Goal: Information Seeking & Learning: Learn about a topic

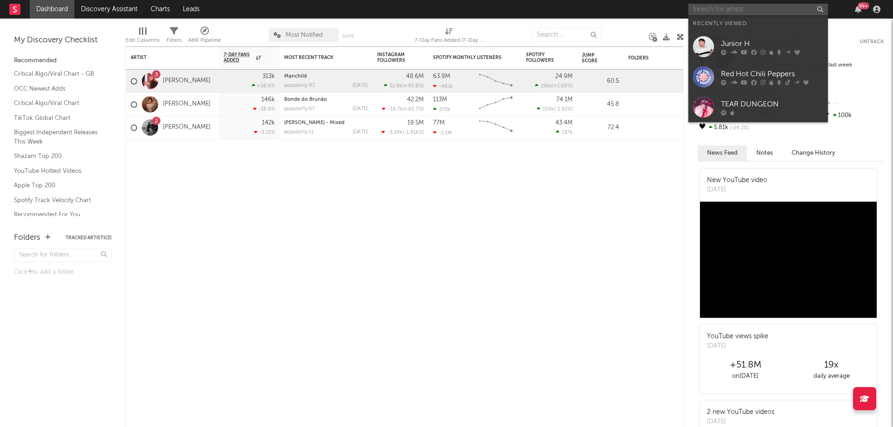
click at [768, 5] on input "text" at bounding box center [757, 10] width 139 height 12
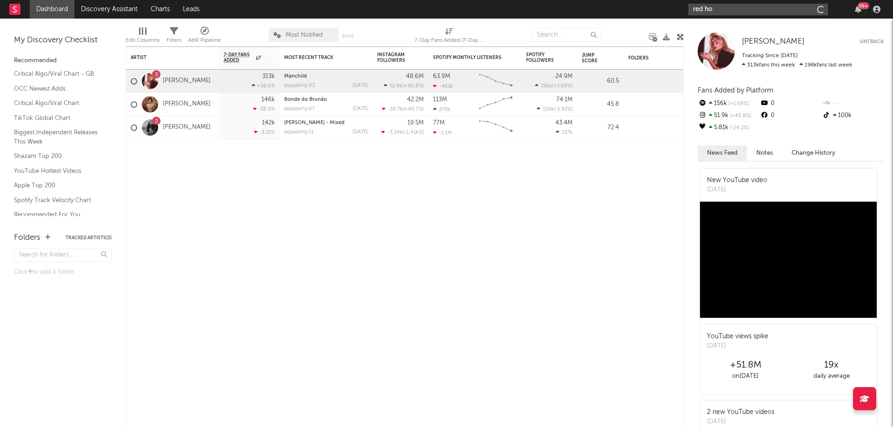
type input "red hot"
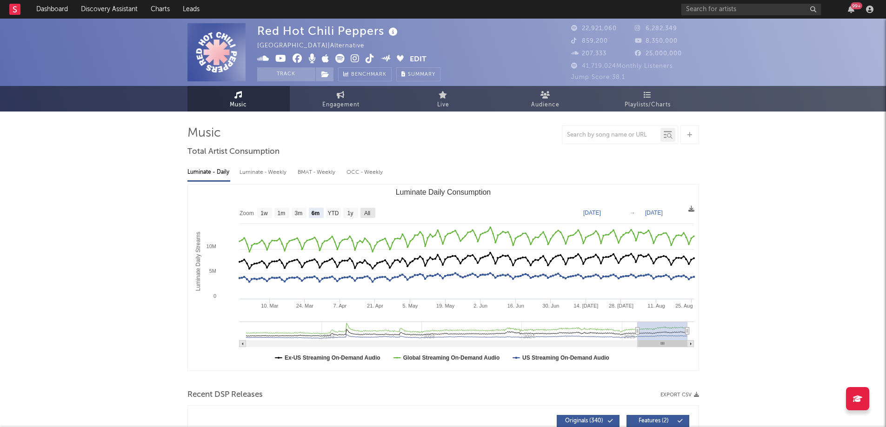
click at [364, 214] on text "All" at bounding box center [367, 213] width 6 height 7
select select "All"
type input "[DATE]"
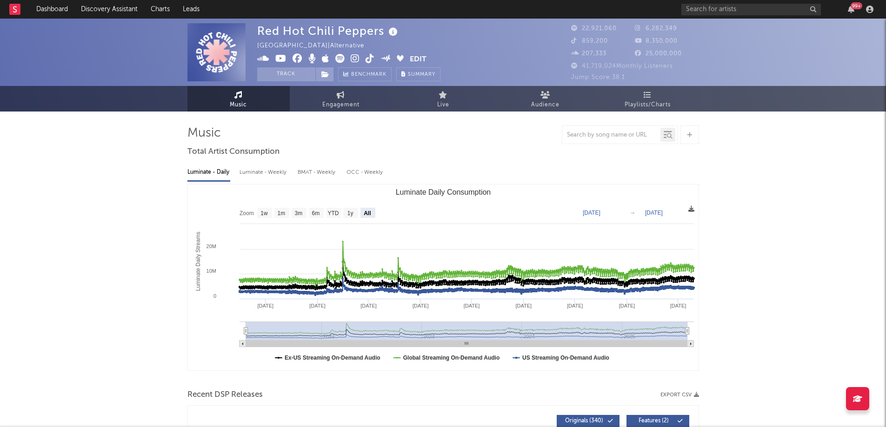
click at [690, 208] on icon at bounding box center [691, 209] width 6 height 6
click at [688, 209] on icon at bounding box center [691, 209] width 6 height 6
click at [571, 192] on rect "Luminate Daily Consumption" at bounding box center [443, 278] width 511 height 186
click at [693, 209] on icon at bounding box center [691, 209] width 6 height 6
click at [670, 217] on span "Download as CSV" at bounding box center [649, 220] width 93 height 16
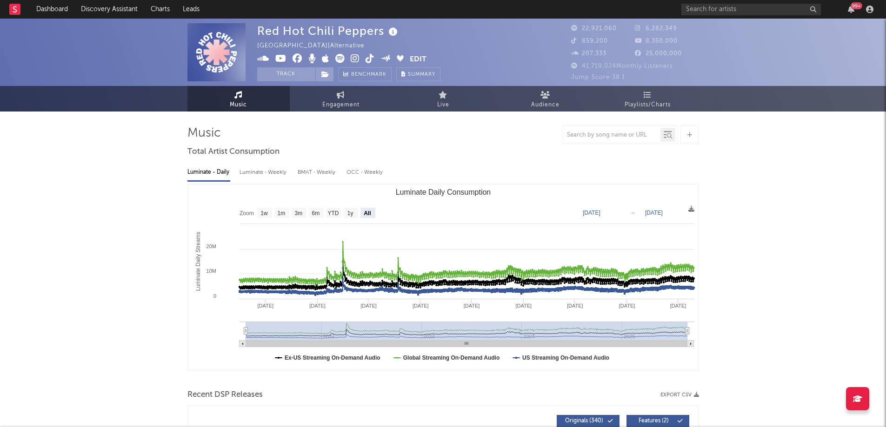
click at [354, 215] on rect "Luminate Daily Consumption" at bounding box center [350, 213] width 15 height 10
select select "1y"
type input "[DATE]"
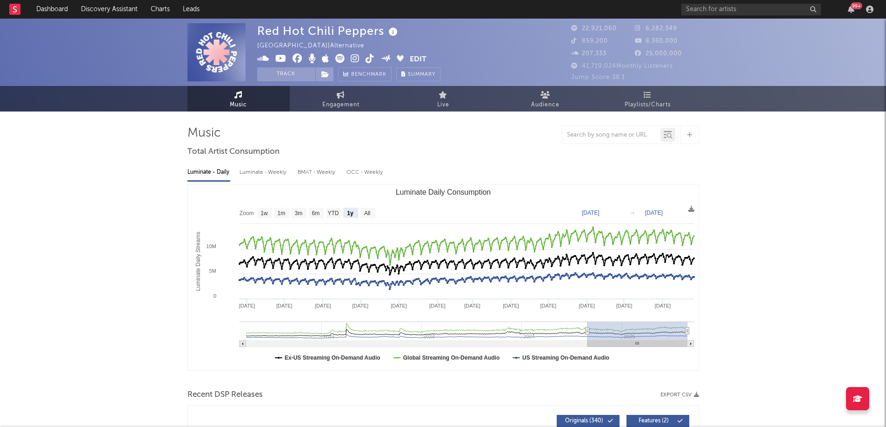
click at [269, 175] on div "Luminate - Weekly" at bounding box center [263, 173] width 49 height 16
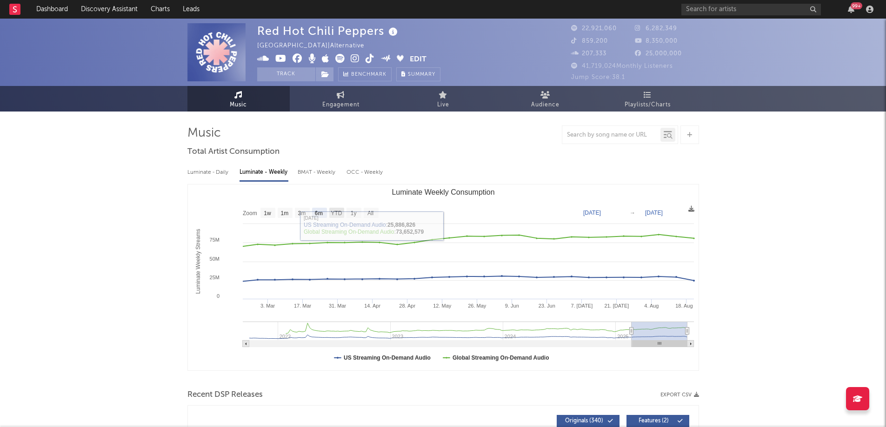
click at [332, 210] on text "YTD" at bounding box center [336, 213] width 11 height 7
select select "YTD"
type input "[DATE]"
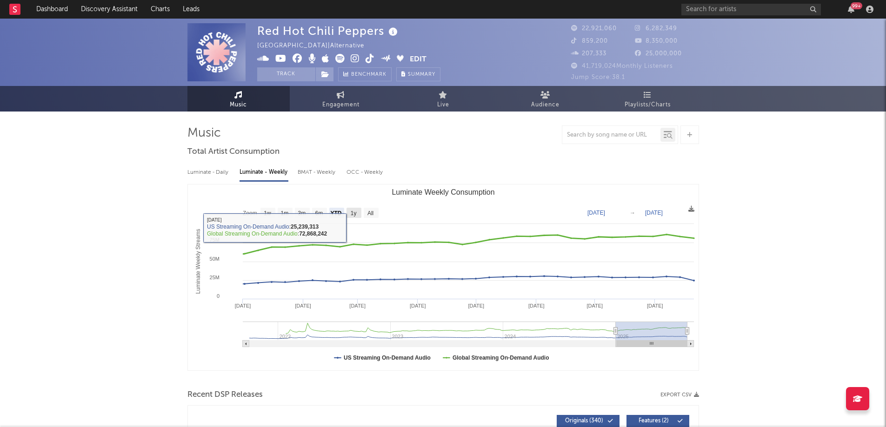
click at [354, 214] on text "1y" at bounding box center [353, 213] width 6 height 7
select select "1y"
type input "[DATE]"
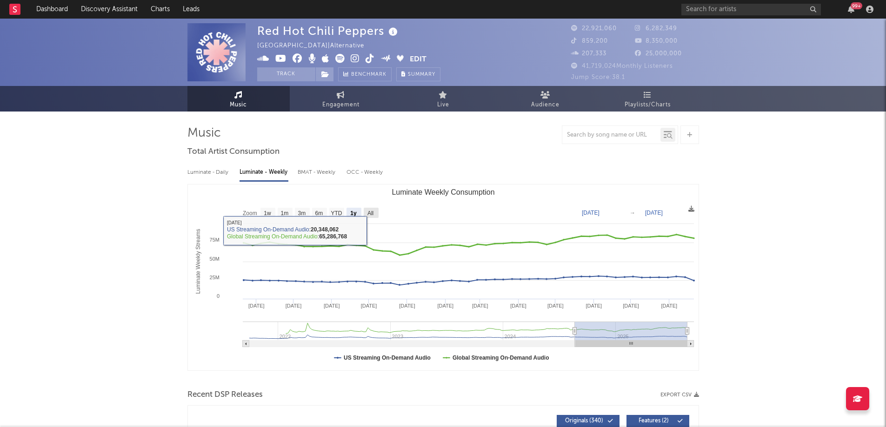
click at [369, 216] on text "All" at bounding box center [370, 213] width 6 height 7
select select "All"
type input "[DATE]"
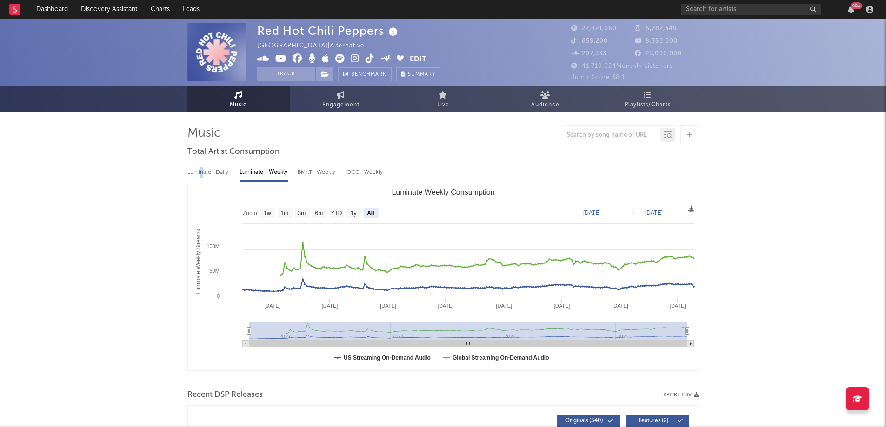
click at [201, 174] on div "Luminate - Daily" at bounding box center [208, 173] width 43 height 16
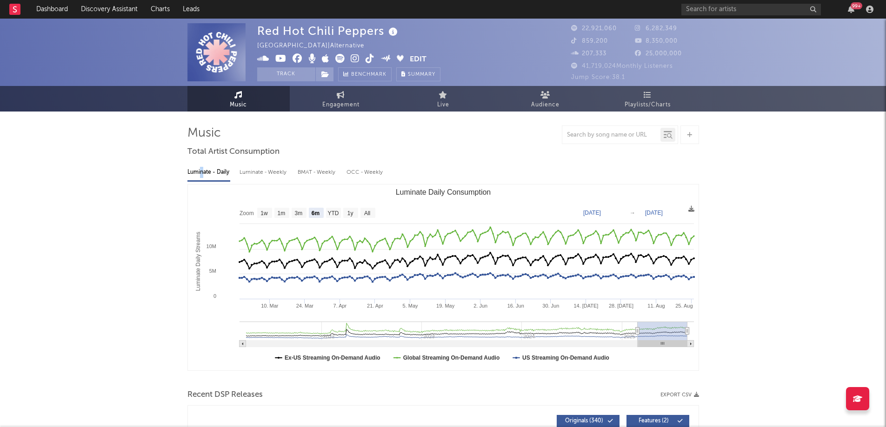
click at [325, 214] on rect "Luminate Daily Consumption" at bounding box center [443, 278] width 511 height 186
click at [334, 215] on text "YTD" at bounding box center [332, 213] width 11 height 7
select select "YTD"
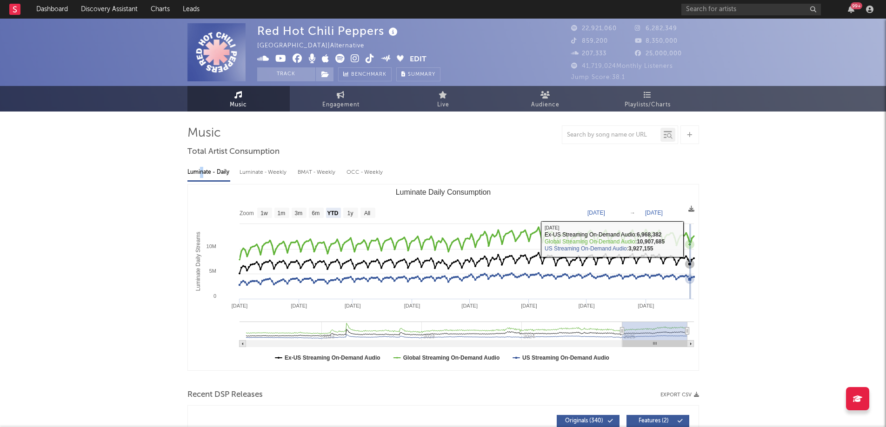
click at [689, 242] on g "Luminate Daily Consumption" at bounding box center [467, 243] width 456 height 34
type input "[DATE]"
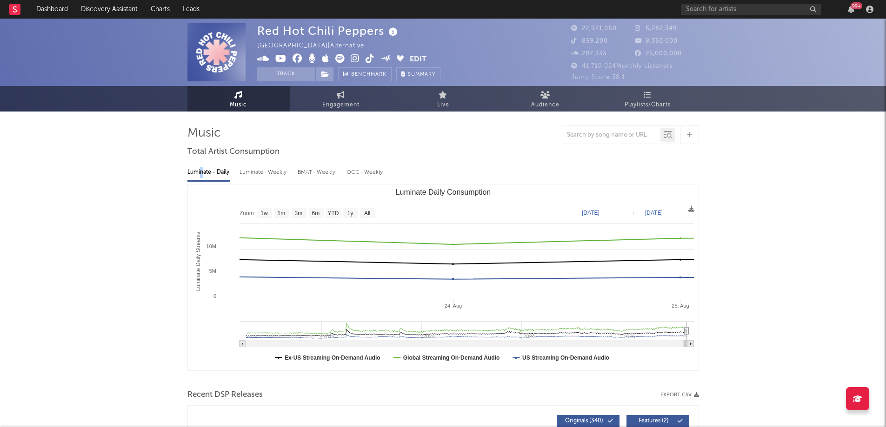
click at [248, 213] on text "Zoom" at bounding box center [246, 213] width 14 height 7
click at [261, 212] on text "1w" at bounding box center [263, 213] width 7 height 7
select select "1w"
type input "[DATE]"
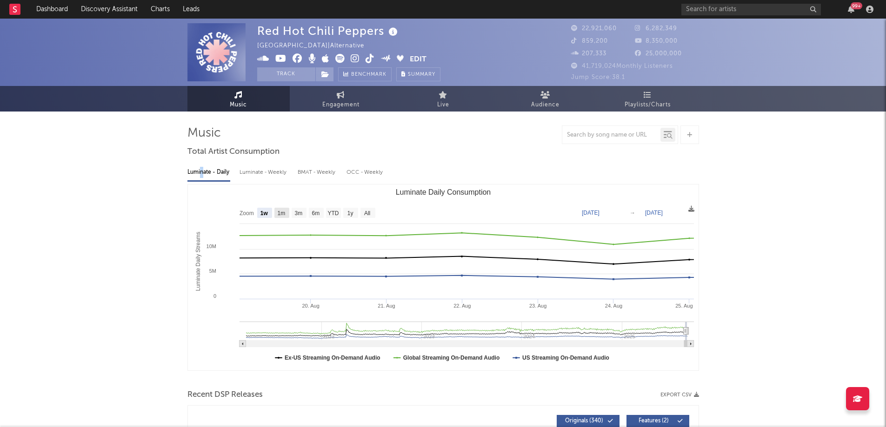
click at [277, 213] on rect "Luminate Daily Consumption" at bounding box center [281, 213] width 15 height 10
select select "1m"
type input "[DATE]"
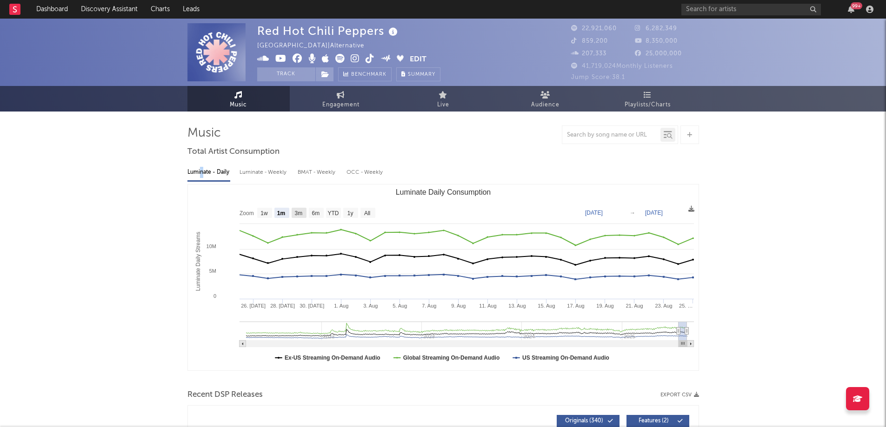
click at [292, 213] on rect "Luminate Daily Consumption" at bounding box center [299, 213] width 15 height 10
select select "3m"
type input "[DATE]"
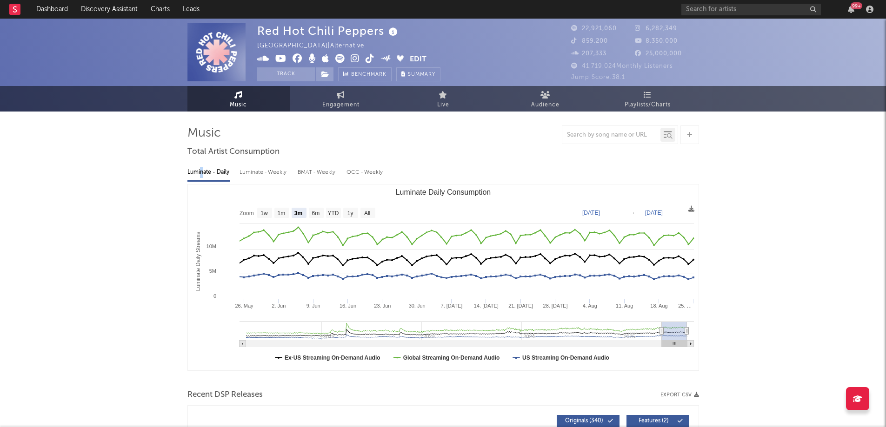
click at [305, 213] on rect "Luminate Daily Consumption" at bounding box center [299, 213] width 15 height 10
click at [310, 213] on rect "Luminate Daily Consumption" at bounding box center [316, 213] width 15 height 10
select select "6m"
type input "[DATE]"
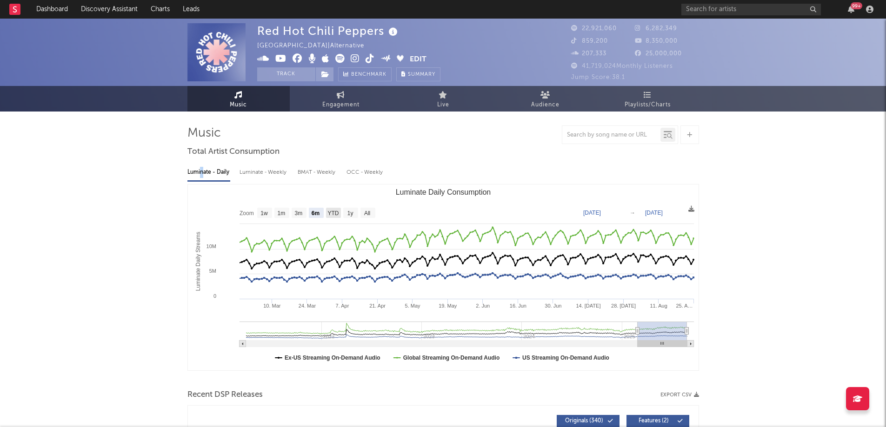
click at [331, 212] on text "YTD" at bounding box center [332, 213] width 11 height 7
select select "YTD"
type input "[DATE]"
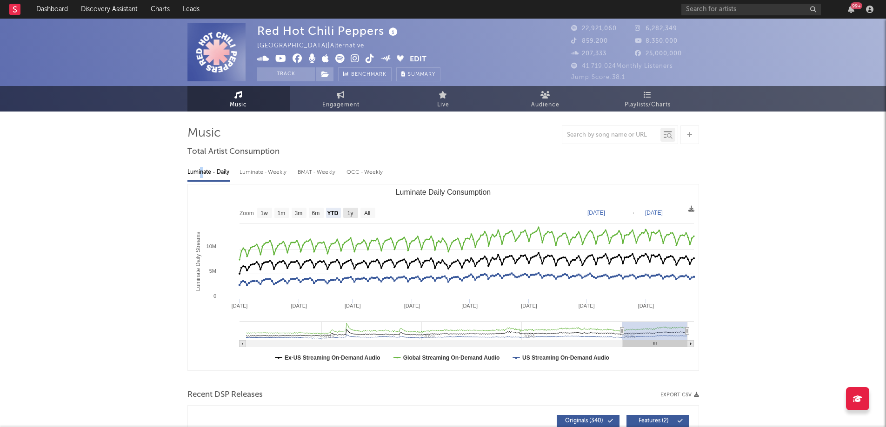
click at [348, 217] on text "1y" at bounding box center [350, 213] width 6 height 7
select select "1y"
type input "[DATE]"
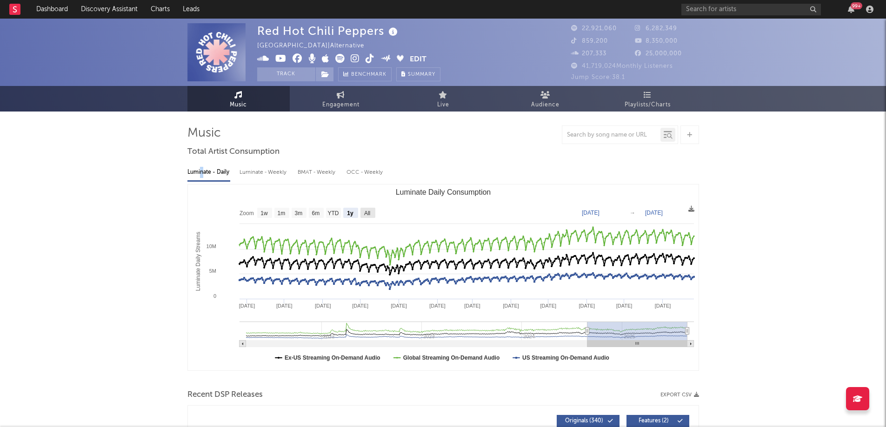
click at [367, 210] on text "All" at bounding box center [367, 213] width 6 height 7
select select "All"
type input "[DATE]"
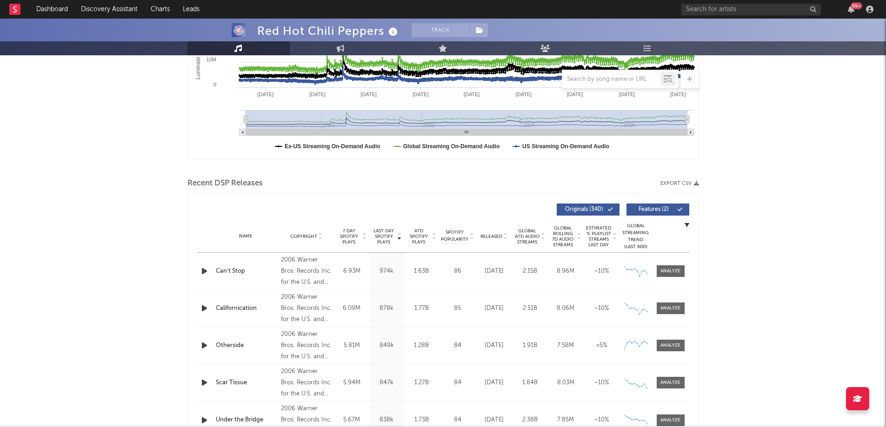
scroll to position [46, 0]
